Goal: Task Accomplishment & Management: Use online tool/utility

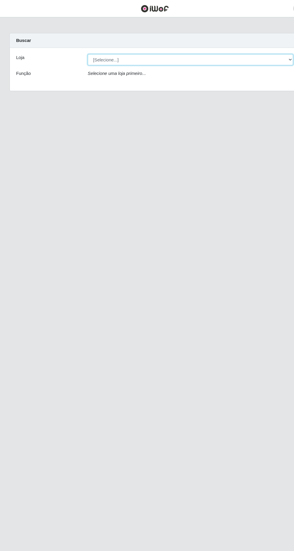
click at [207, 56] on select "[Selecione...] [GEOGRAPHIC_DATA] - [GEOGRAPHIC_DATA] [GEOGRAPHIC_DATA] - [GEOGR…" at bounding box center [180, 57] width 195 height 10
select select "508"
click at [83, 52] on select "[Selecione...] [GEOGRAPHIC_DATA] - [GEOGRAPHIC_DATA] [GEOGRAPHIC_DATA] - [GEOGR…" at bounding box center [180, 57] width 195 height 10
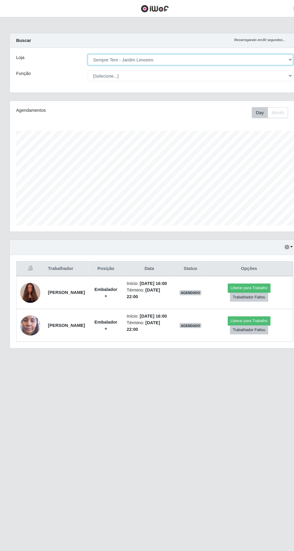
scroll to position [124, 275]
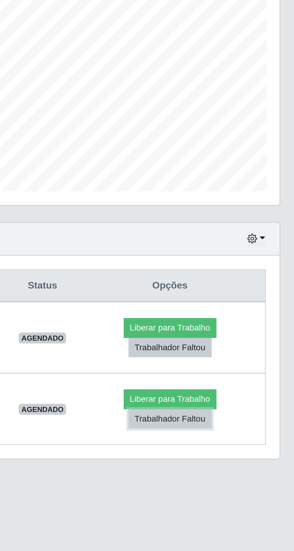
click at [252, 318] on button "Trabalhador Faltou" at bounding box center [236, 313] width 36 height 8
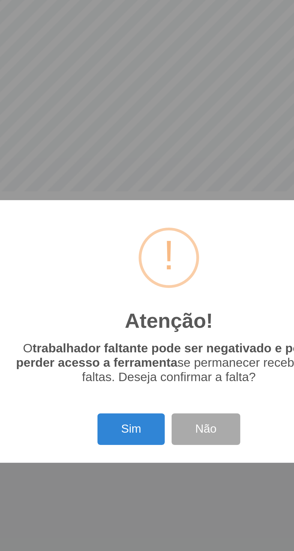
click at [129, 375] on div "Atenção! × O trabalhador faltante pode ser negativado e pode perder acesso a fe…" at bounding box center [147, 275] width 294 height 551
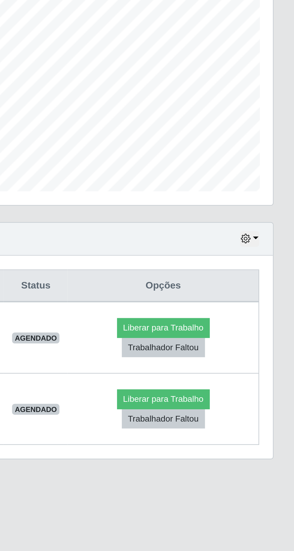
click at [287, 322] on div "Hoje 1 dia 3 dias 1 Semana Não encerrados Trabalhador Posição Data Status Opçõe…" at bounding box center [146, 283] width 285 height 111
click at [191, 321] on td "AGENDADO" at bounding box center [181, 309] width 28 height 31
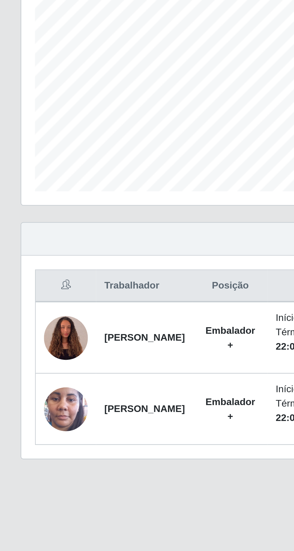
click at [111, 319] on td "Embalador +" at bounding box center [100, 309] width 32 height 31
click at [105, 318] on td "Embalador +" at bounding box center [100, 309] width 32 height 31
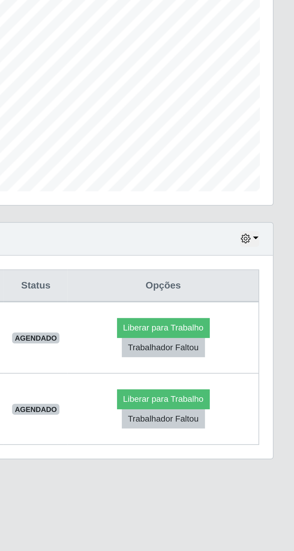
click at [275, 320] on td "Liberar para Trabalho Trabalhador Faltou" at bounding box center [236, 309] width 83 height 31
click at [246, 318] on button "Trabalhador Faltou" at bounding box center [236, 313] width 36 height 8
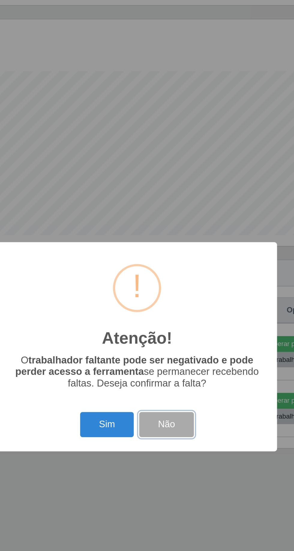
click at [173, 325] on button "Não" at bounding box center [163, 318] width 30 height 14
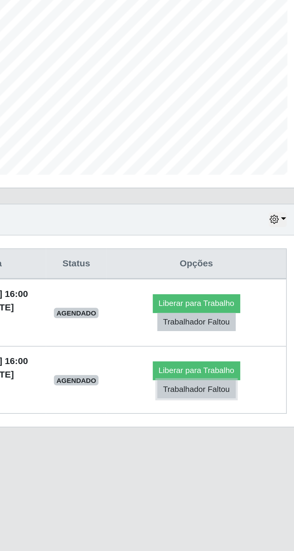
click at [249, 318] on button "Trabalhador Faltou" at bounding box center [236, 313] width 36 height 8
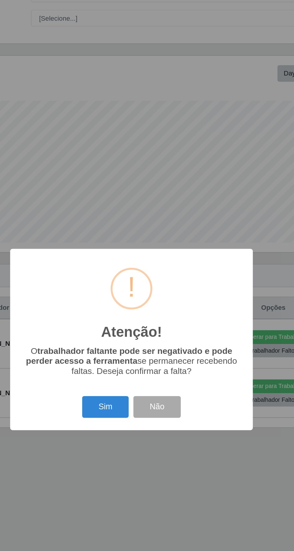
click at [137, 325] on button "Sim" at bounding box center [130, 318] width 29 height 14
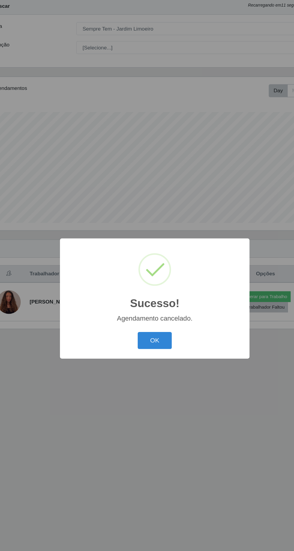
click at [151, 317] on button "OK" at bounding box center [147, 310] width 28 height 14
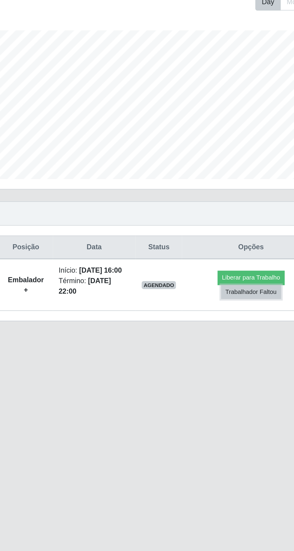
click at [247, 285] on button "Trabalhador Faltou" at bounding box center [236, 282] width 36 height 8
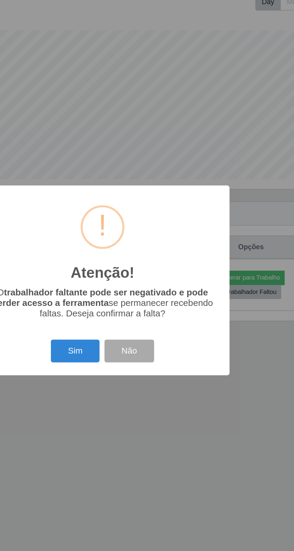
click at [137, 325] on button "Sim" at bounding box center [130, 318] width 29 height 14
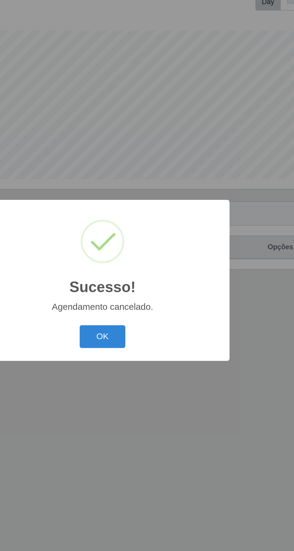
click at [145, 317] on button "OK" at bounding box center [147, 310] width 28 height 14
